Goal: Information Seeking & Learning: Learn about a topic

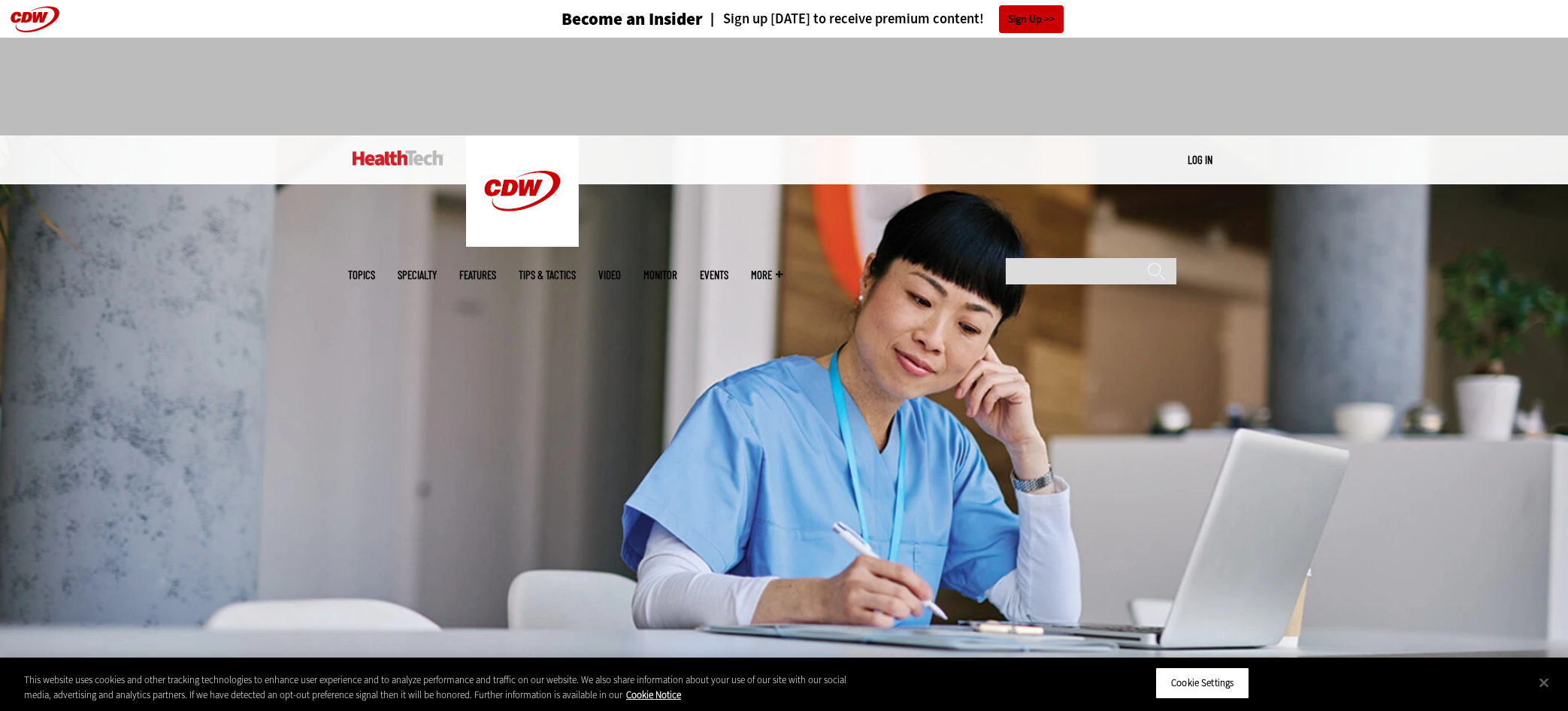
click at [576, 269] on link "Tips & Tactics" at bounding box center [547, 274] width 57 height 11
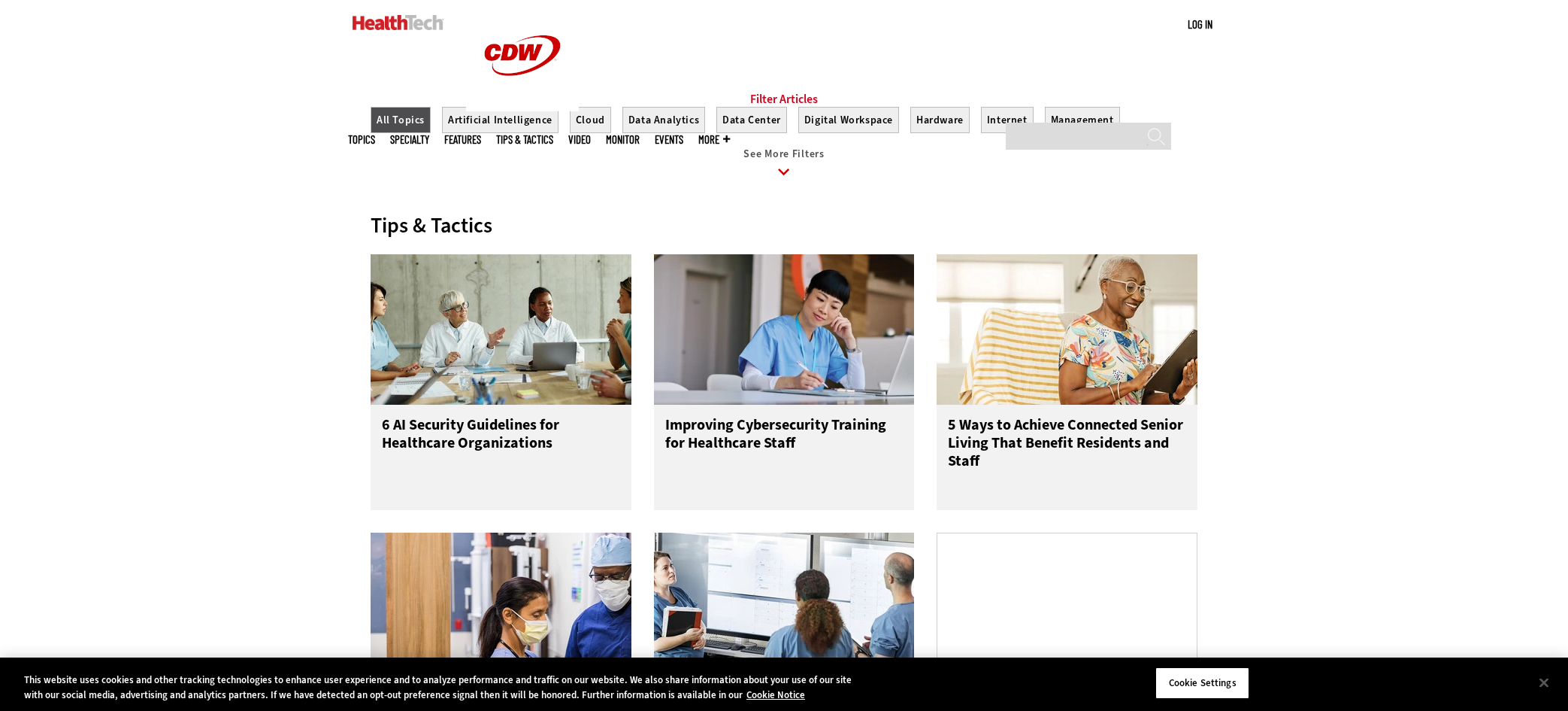
scroll to position [676, 0]
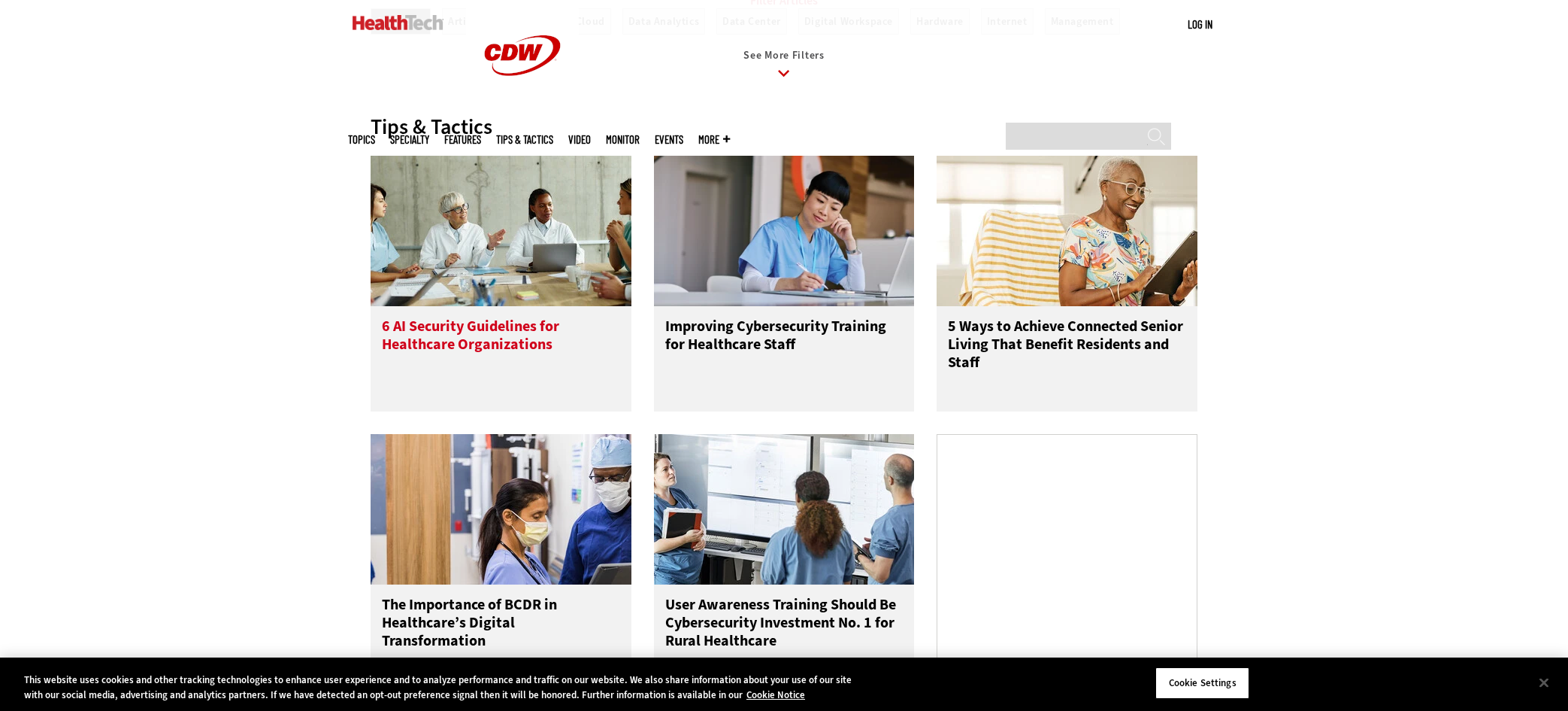
click at [501, 357] on h3 "6 AI Security Guidelines for Healthcare Organizations" at bounding box center [500, 347] width 238 height 60
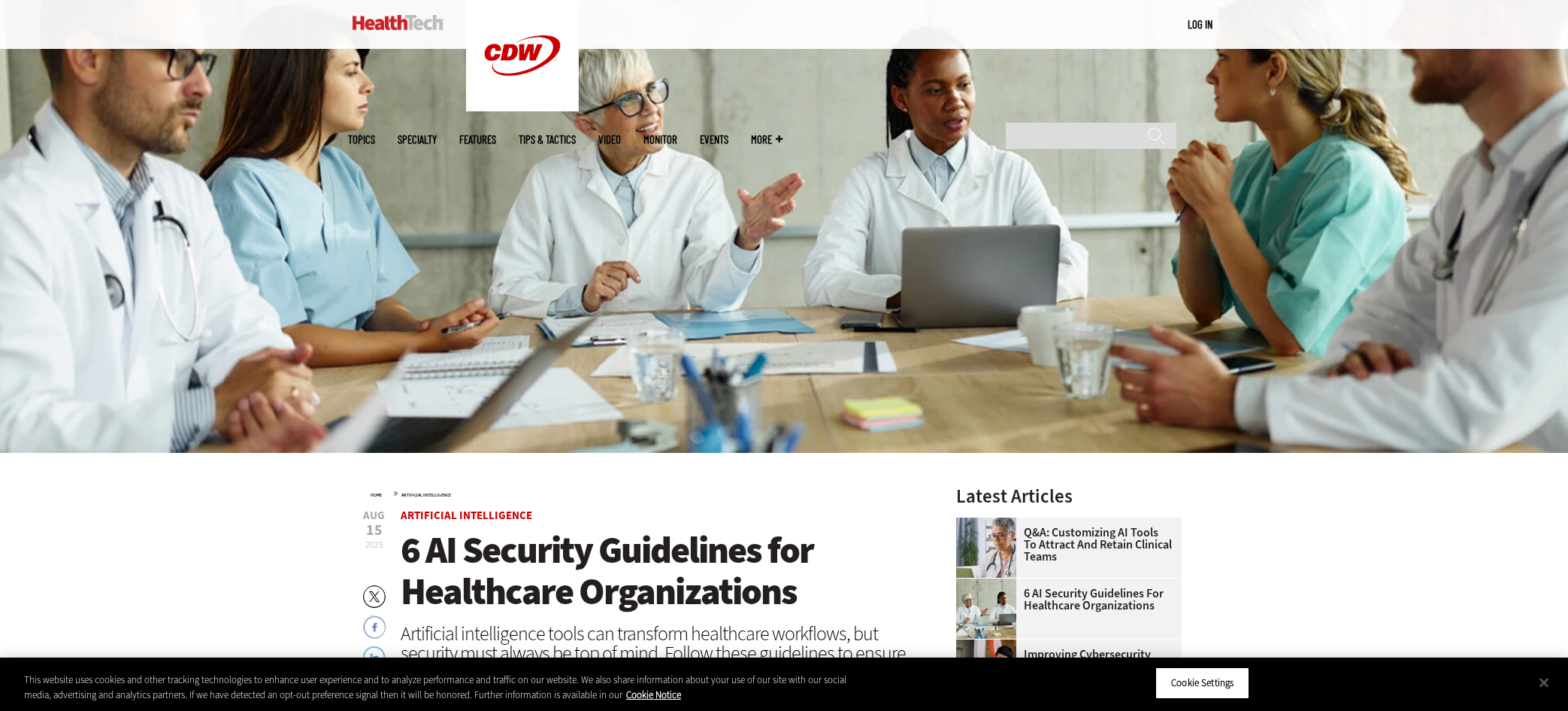
scroll to position [225, 0]
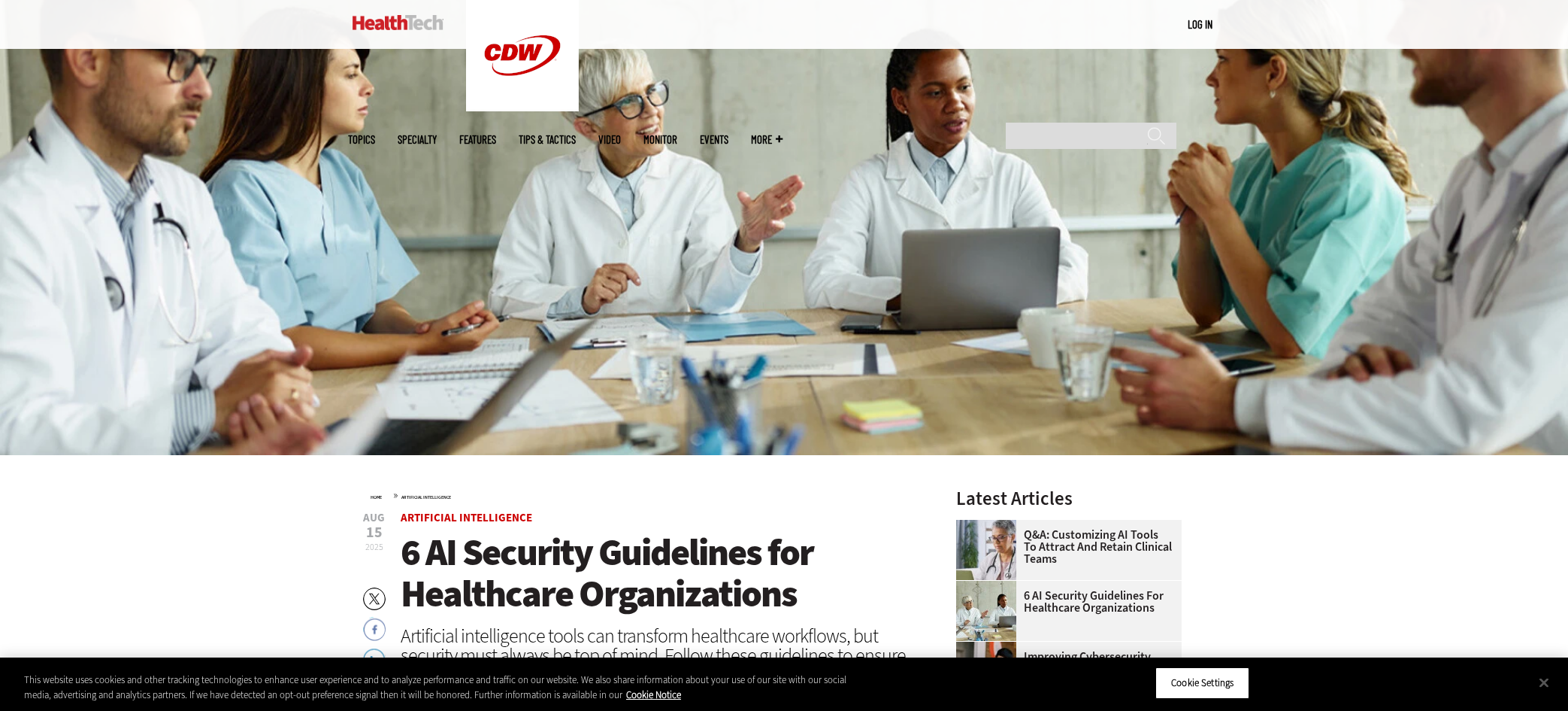
click at [436, 134] on span "Specialty" at bounding box center [417, 139] width 39 height 11
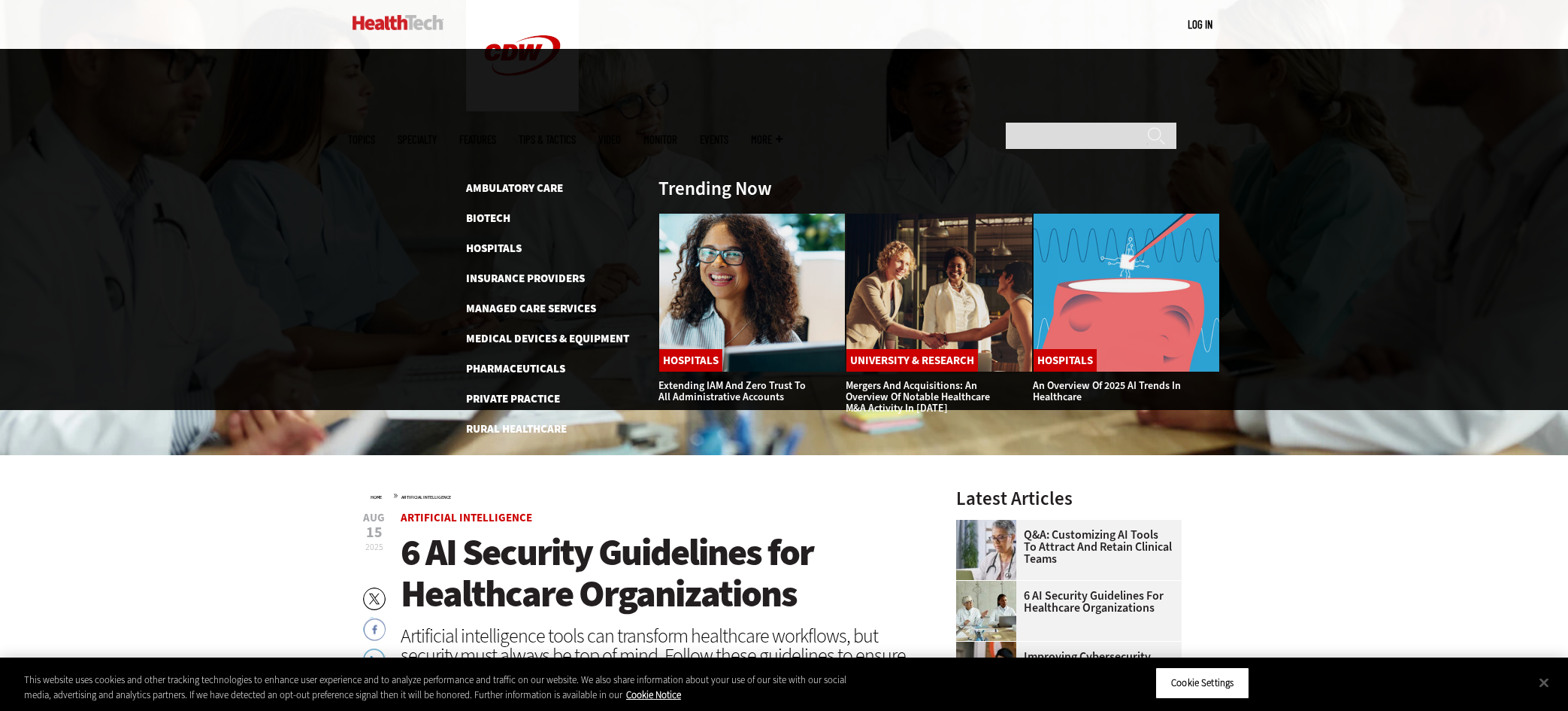
click at [496, 134] on link "Features" at bounding box center [478, 139] width 37 height 11
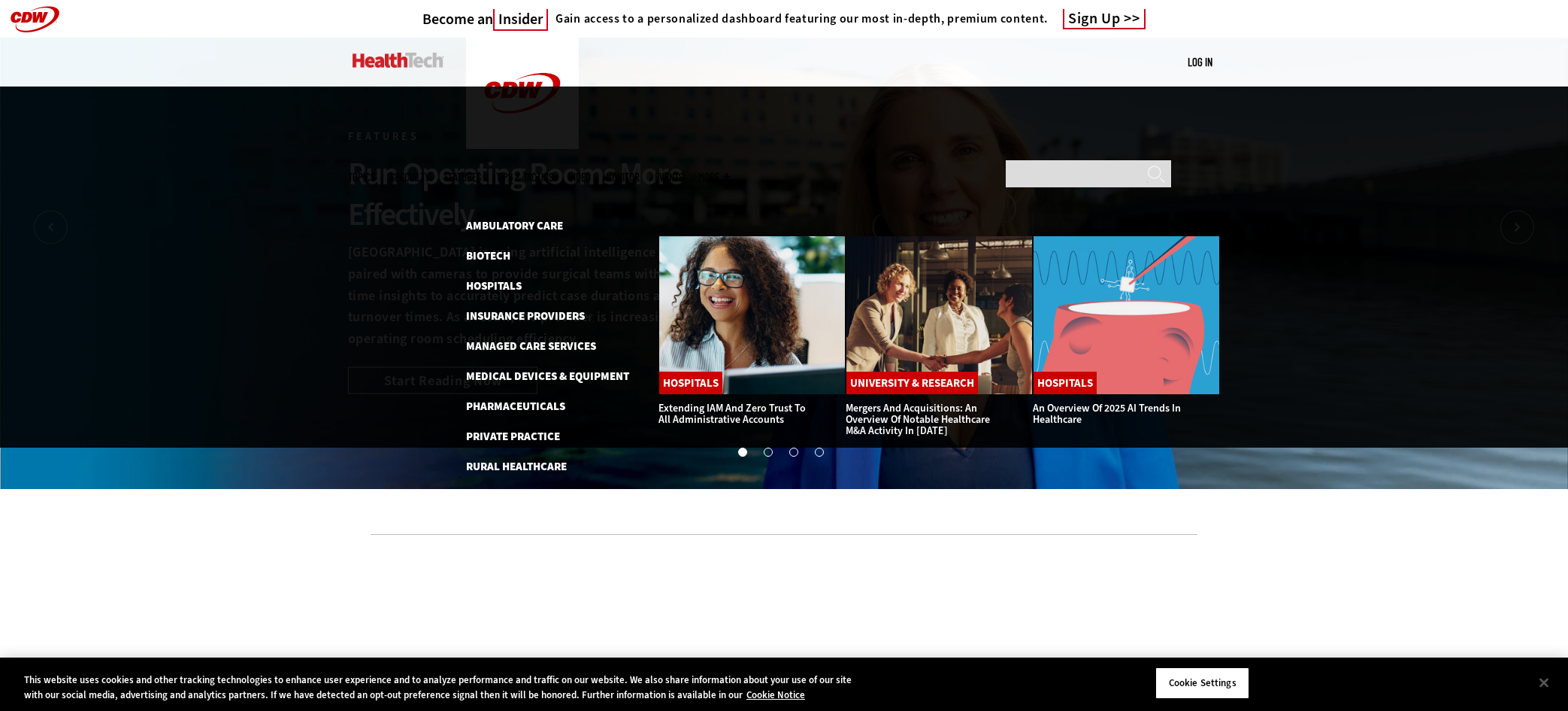
click at [730, 171] on span "More" at bounding box center [713, 176] width 31 height 11
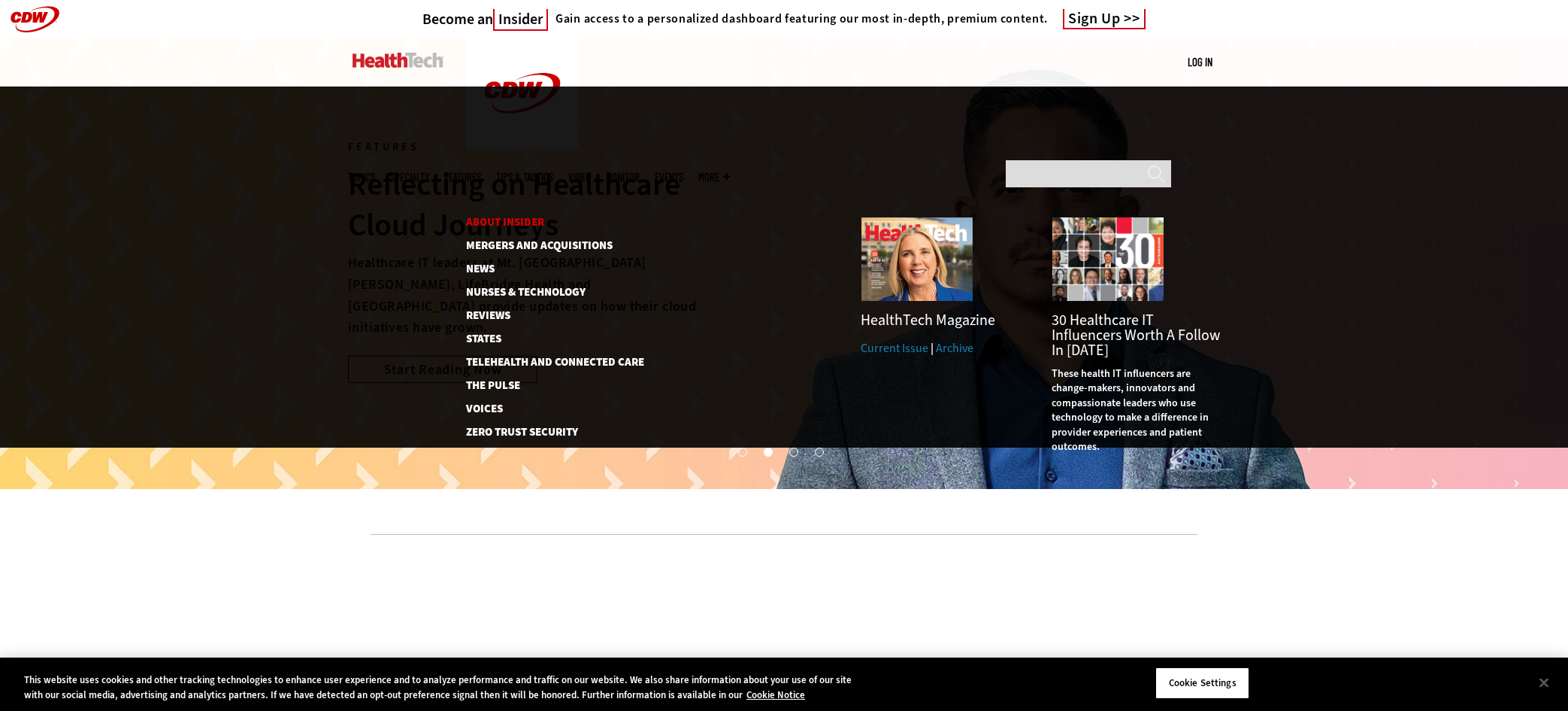
click at [523, 216] on link "About Insider" at bounding box center [546, 221] width 161 height 11
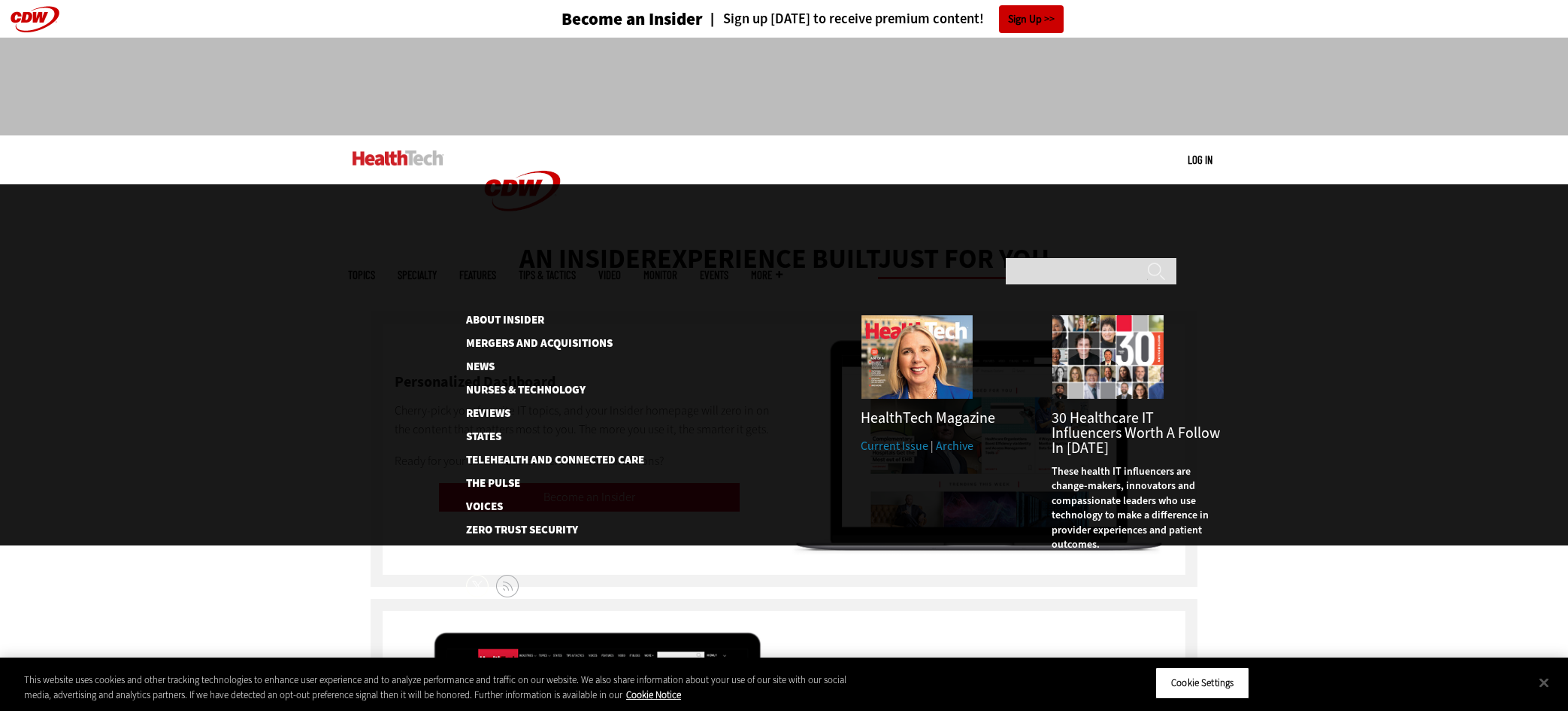
click at [782, 269] on span "More" at bounding box center [766, 274] width 31 height 11
click at [477, 501] on link "Voices" at bounding box center [543, 506] width 154 height 11
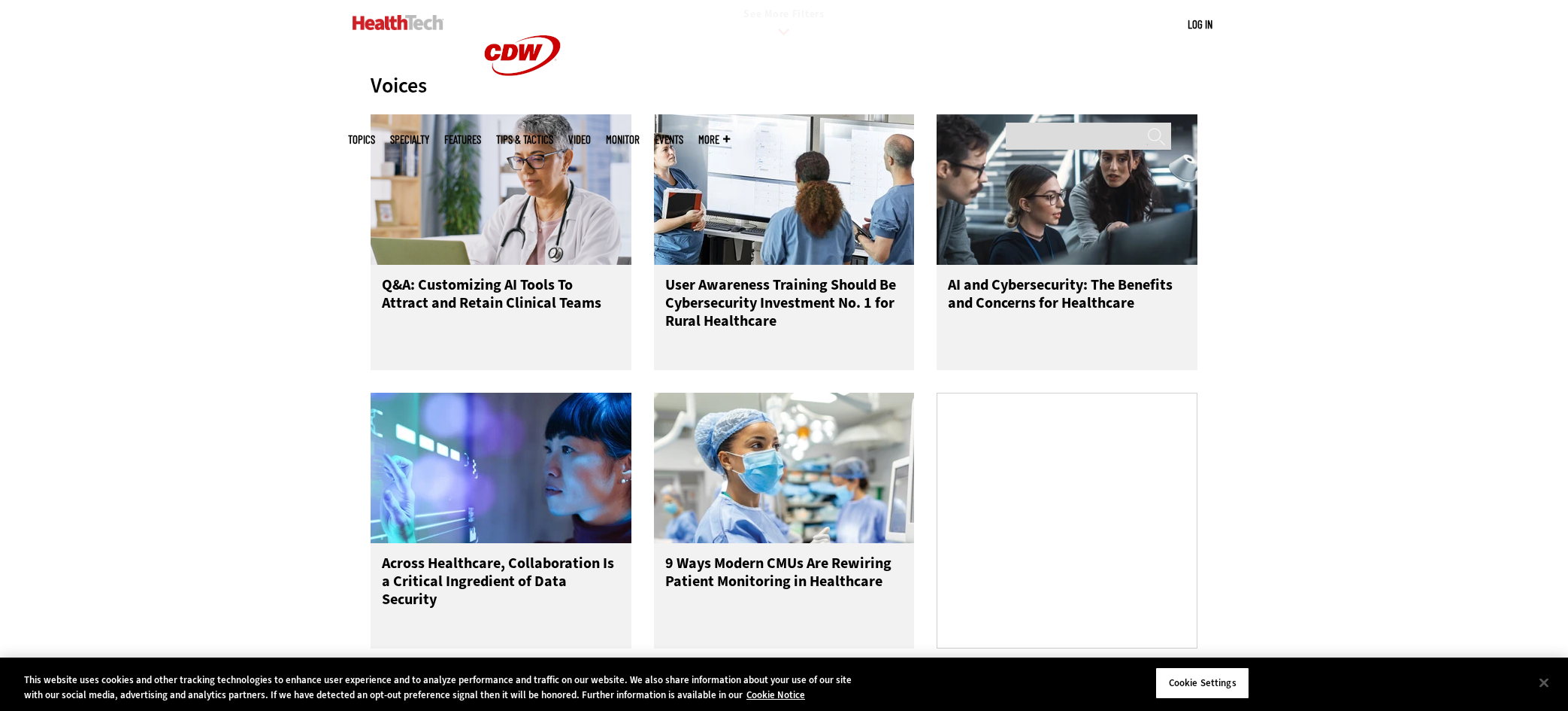
scroll to position [752, 0]
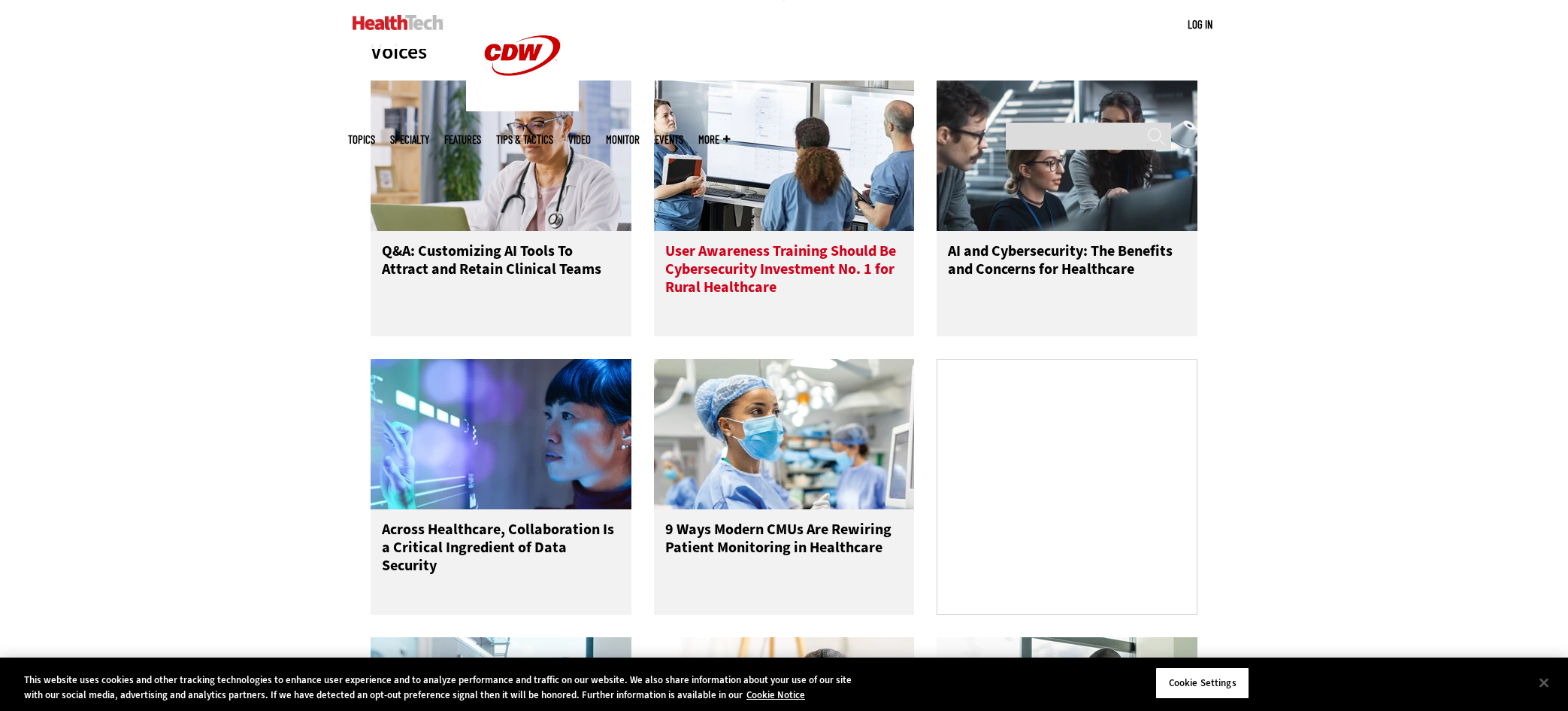
click at [742, 286] on h3 "User Awareness Training Should Be Cybersecurity Investment No. 1 for Rural Heal…" at bounding box center [784, 272] width 238 height 60
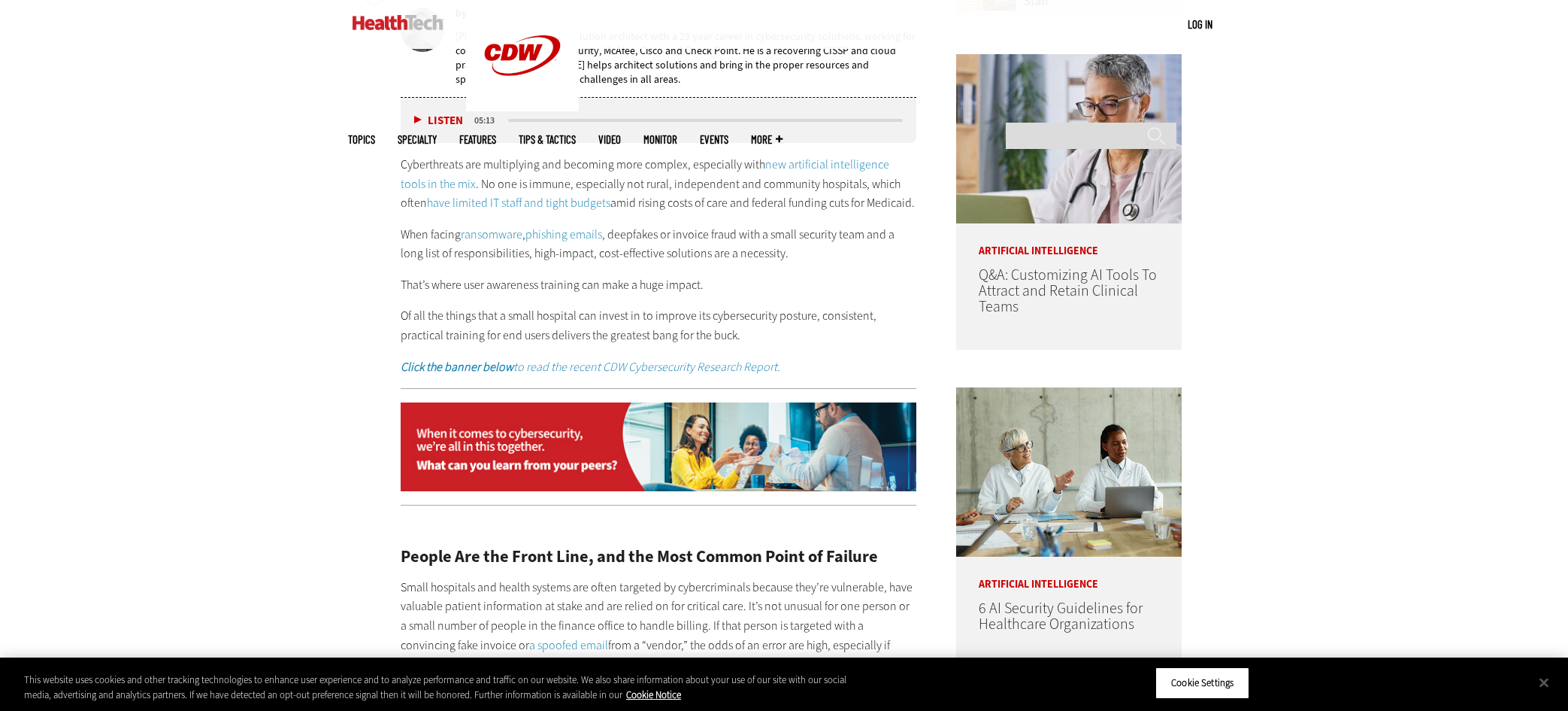
scroll to position [903, 0]
